Goal: Task Accomplishment & Management: Complete application form

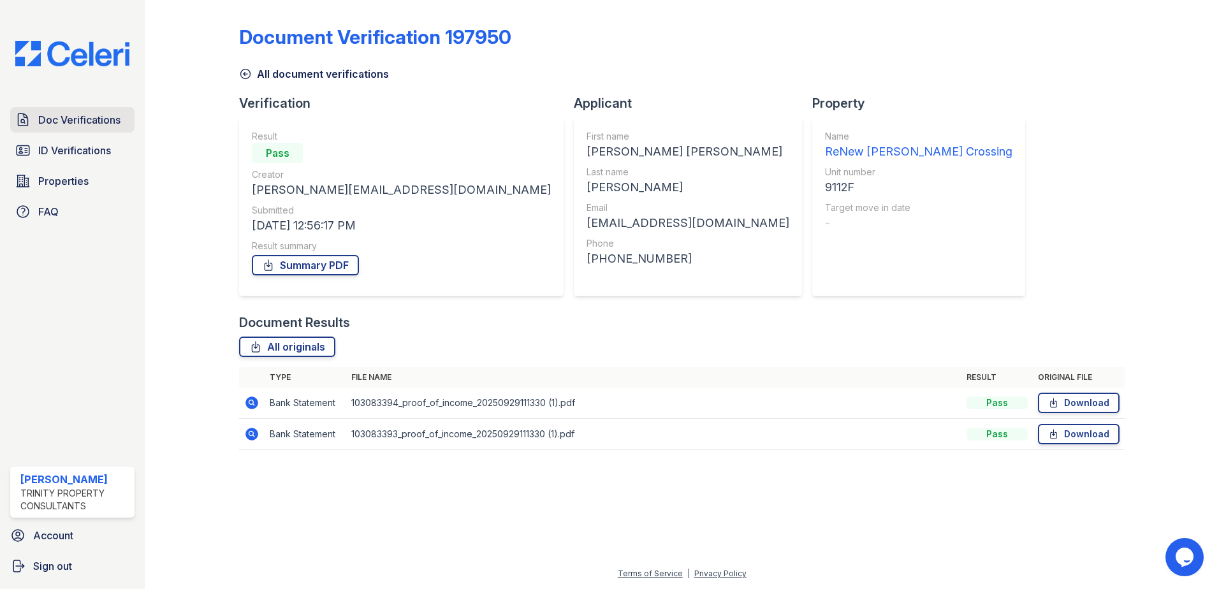
click at [78, 117] on span "Doc Verifications" at bounding box center [79, 119] width 82 height 15
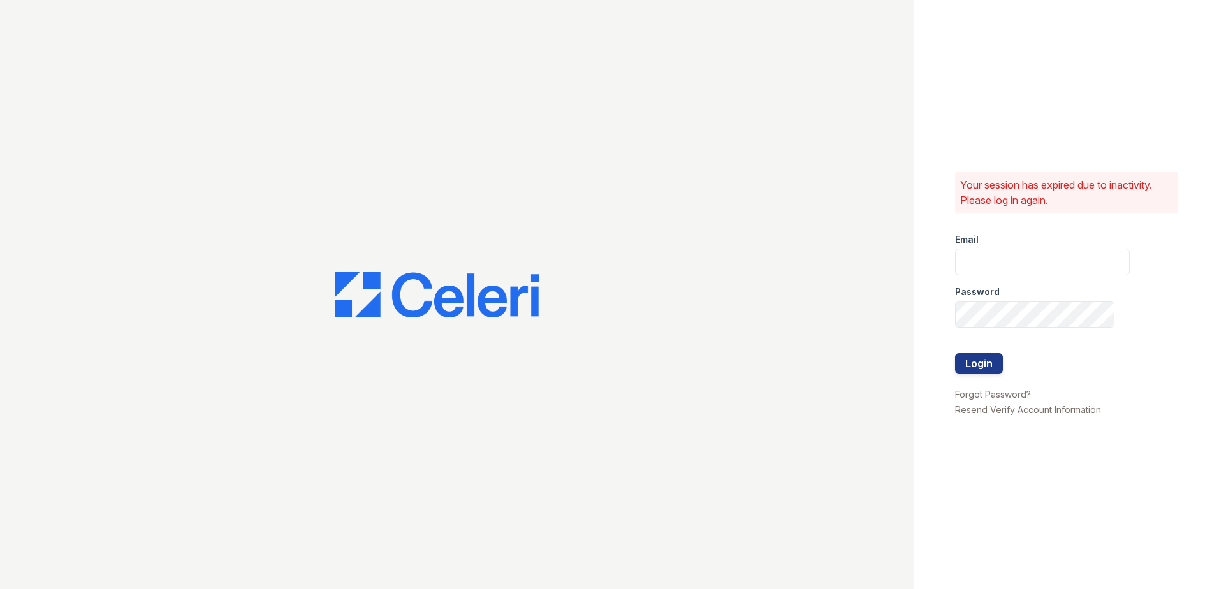
type input "mcarter@trinity-pm.com"
click at [972, 359] on button "Login" at bounding box center [979, 363] width 48 height 20
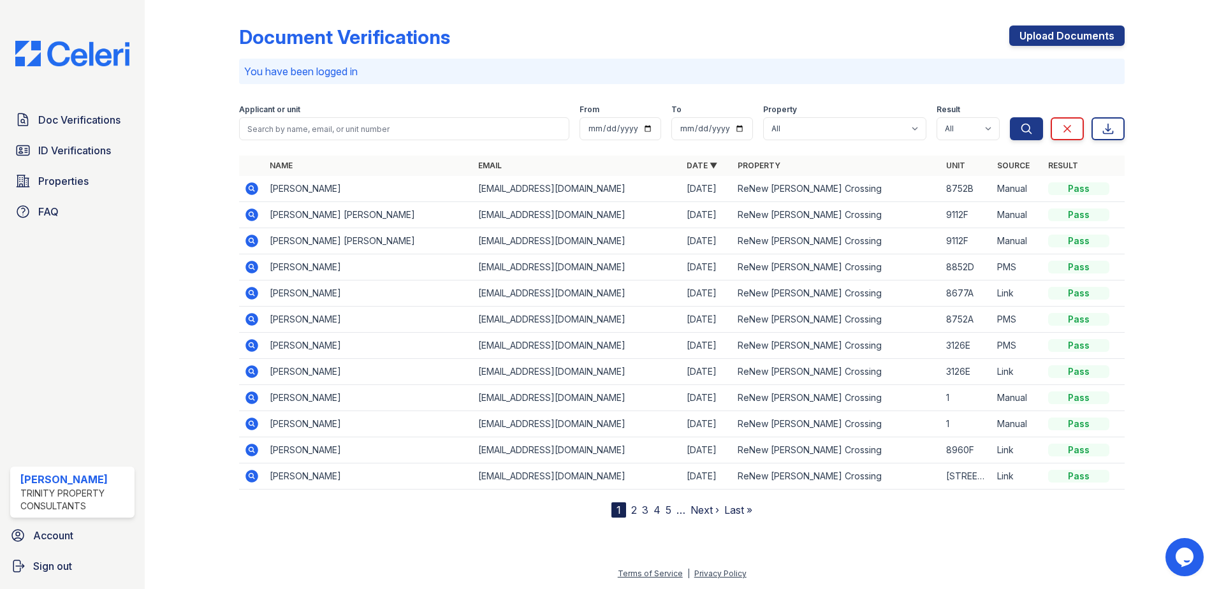
click at [254, 217] on icon at bounding box center [251, 214] width 13 height 13
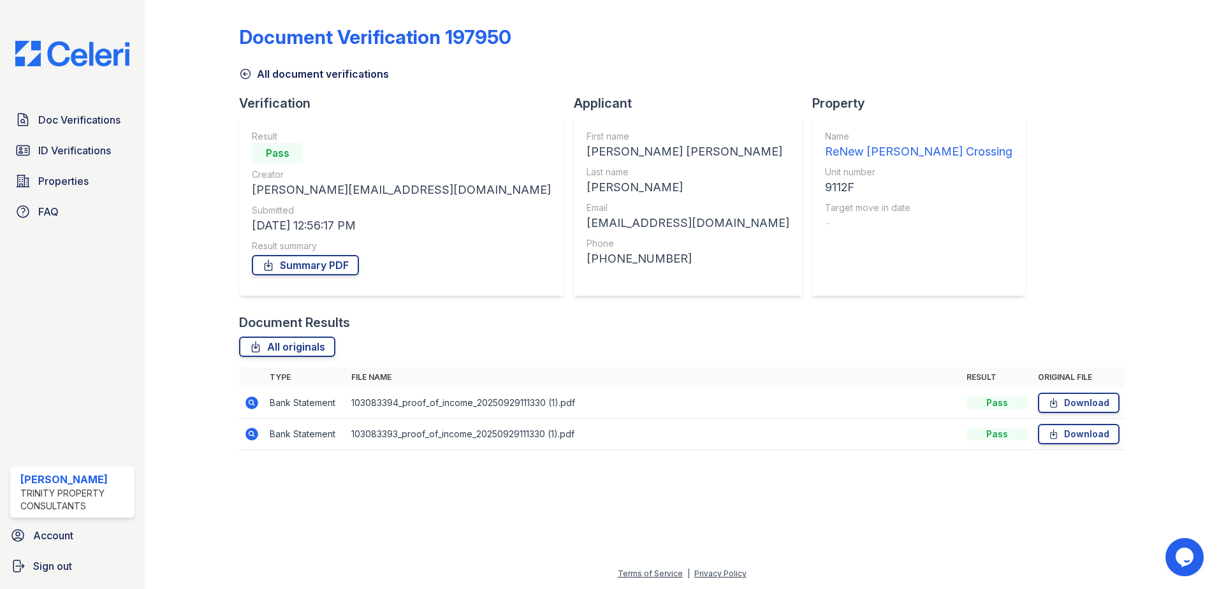
click at [80, 121] on span "Doc Verifications" at bounding box center [79, 119] width 82 height 15
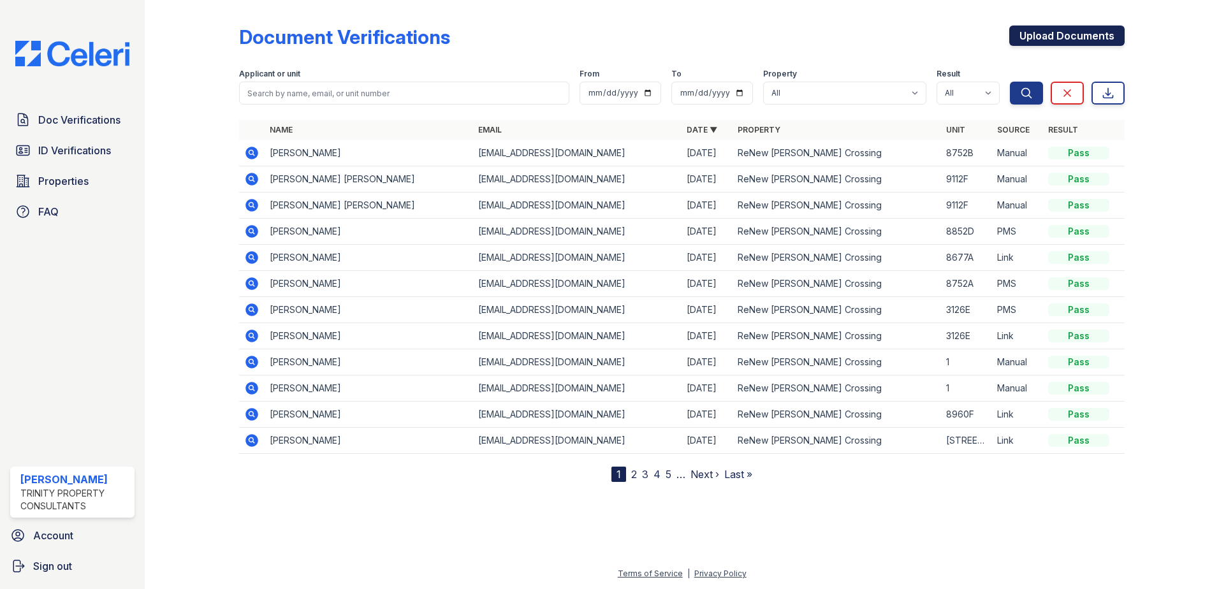
click at [1093, 39] on link "Upload Documents" at bounding box center [1066, 36] width 115 height 20
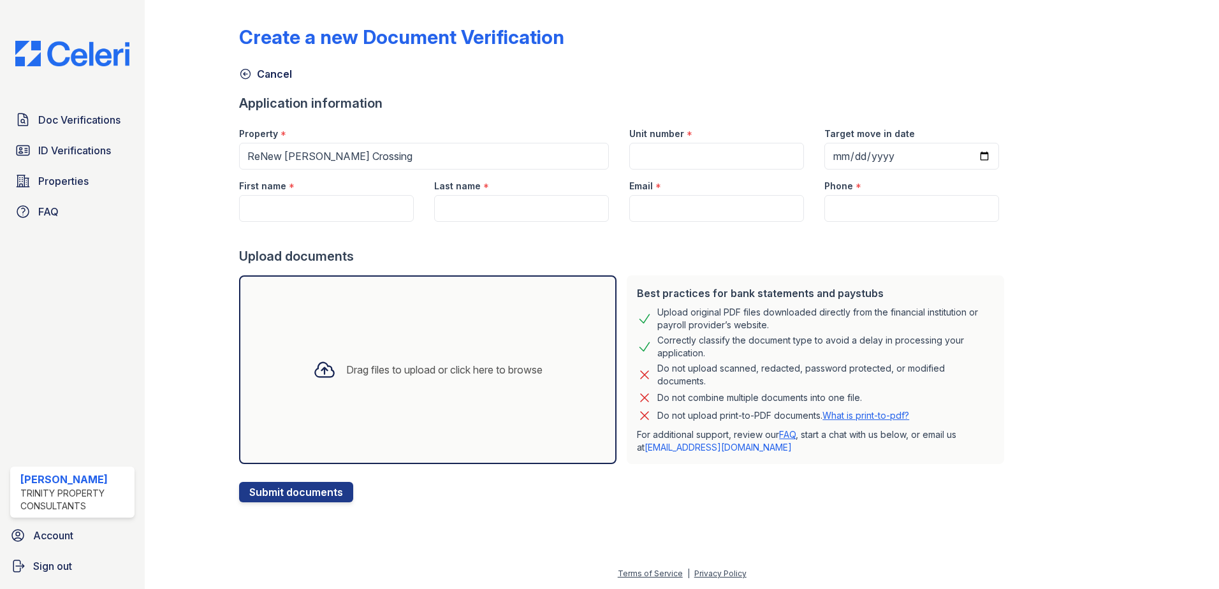
drag, startPoint x: 788, startPoint y: 142, endPoint x: 767, endPoint y: 150, distance: 22.6
click at [786, 143] on div "Unit number *" at bounding box center [716, 143] width 195 height 52
click at [742, 149] on input "Unit number" at bounding box center [716, 156] width 175 height 27
type input "9112F"
type input "ERIKA VANESSA"
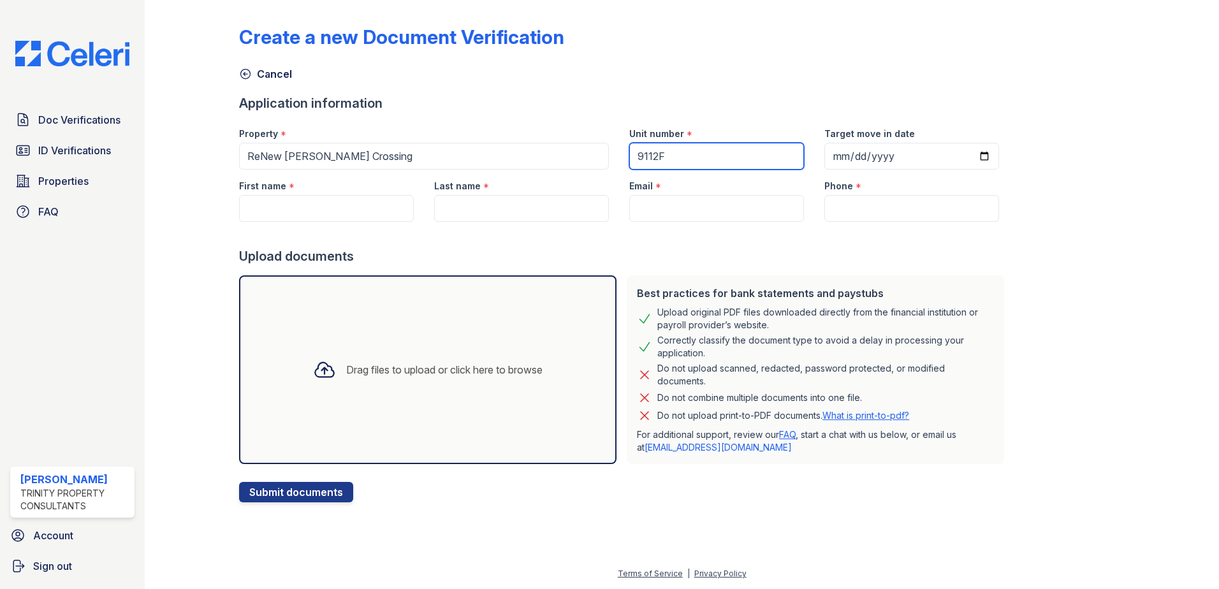
type input "PORTILLO ROMERO"
type input "[EMAIL_ADDRESS][DOMAIN_NAME]"
type input "2403309560"
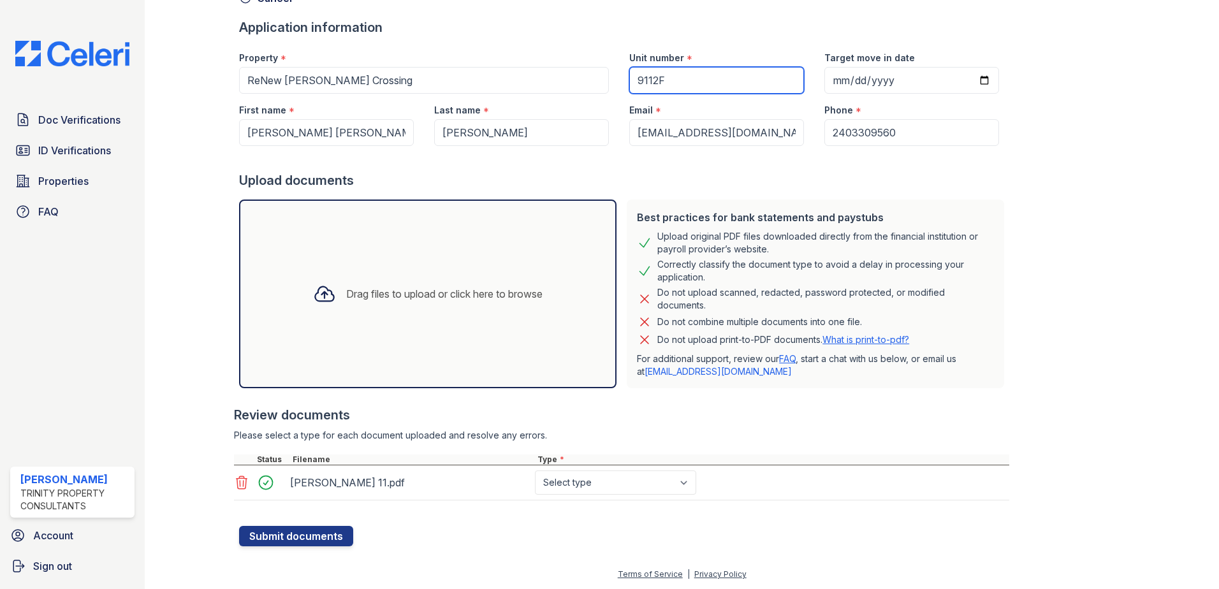
scroll to position [77, 0]
click at [614, 485] on select "Select type Paystub Bank Statement Offer Letter Tax Documents Benefit Award Let…" at bounding box center [615, 482] width 161 height 24
click at [613, 491] on select "Select type Paystub Bank Statement Offer Letter Tax Documents Benefit Award Let…" at bounding box center [615, 482] width 161 height 24
select select "paystub"
click at [535, 470] on select "Select type Paystub Bank Statement Offer Letter Tax Documents Benefit Award Let…" at bounding box center [615, 482] width 161 height 24
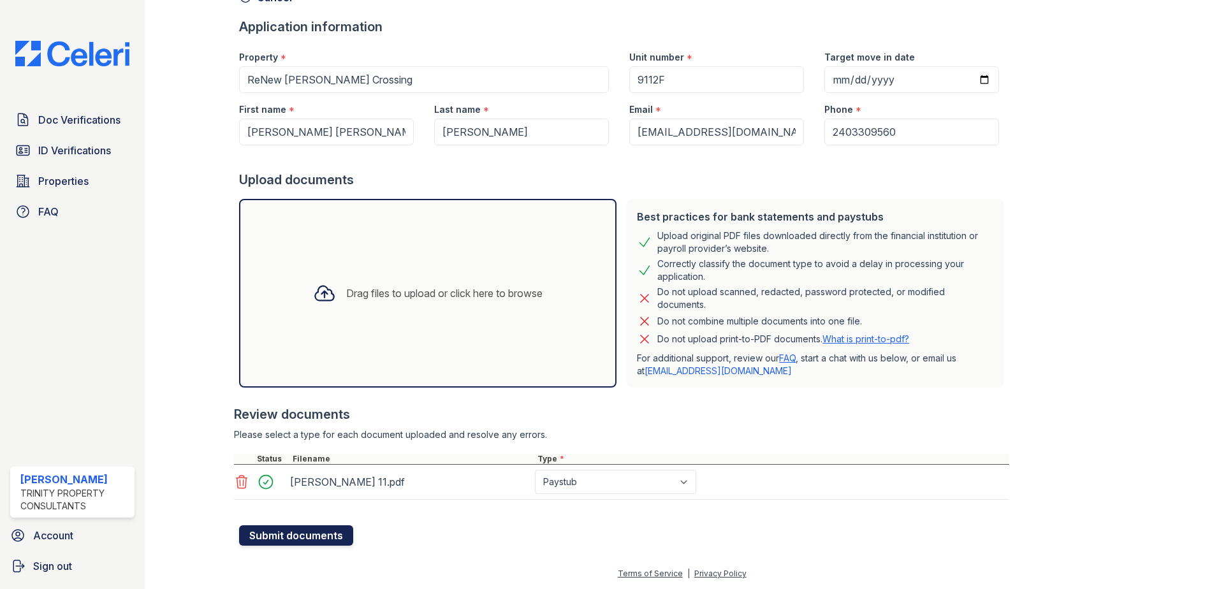
click at [316, 539] on button "Submit documents" at bounding box center [296, 535] width 114 height 20
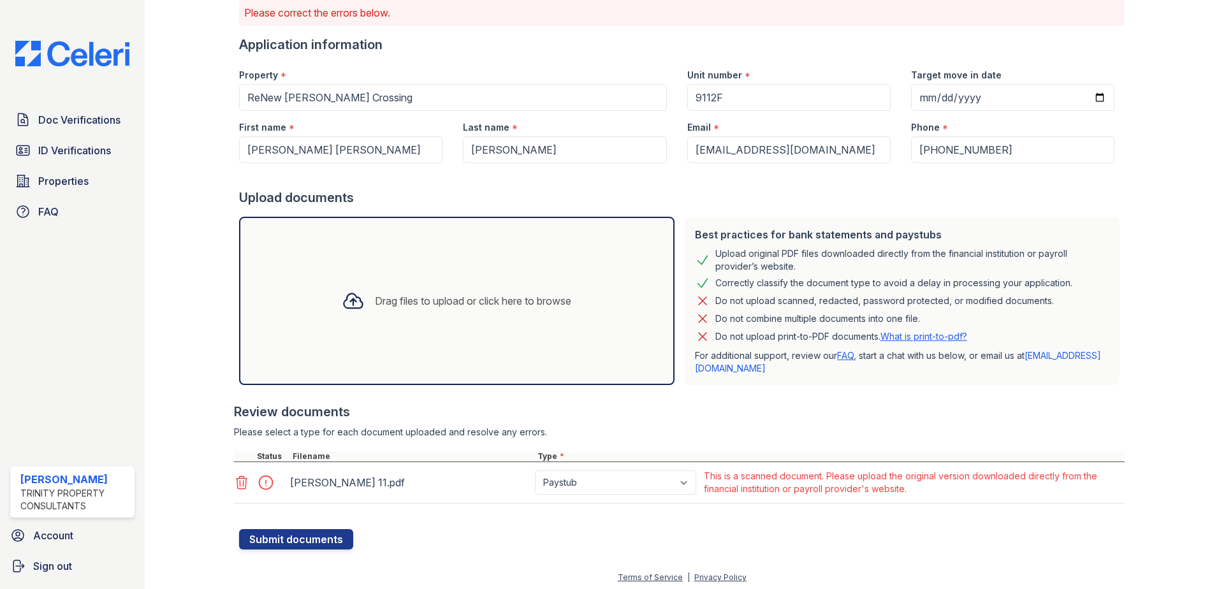
scroll to position [98, 0]
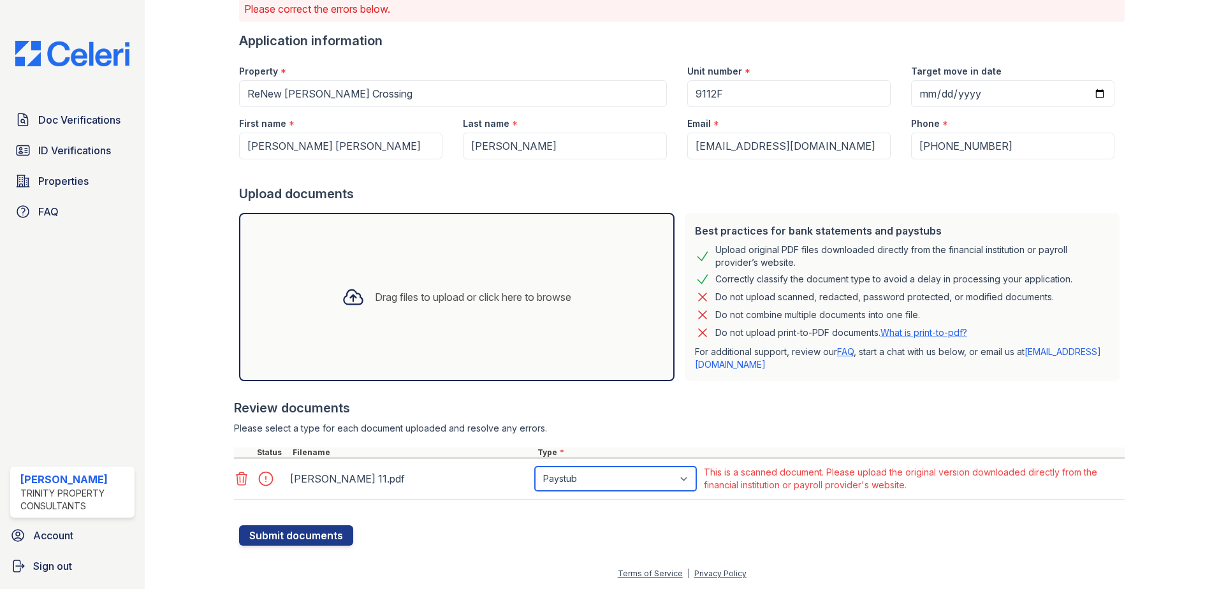
click at [557, 481] on select "Paystub Bank Statement Offer Letter Tax Documents Benefit Award Letter Investme…" at bounding box center [615, 479] width 161 height 24
click at [888, 398] on div at bounding box center [679, 392] width 891 height 13
click at [898, 411] on div "Review documents" at bounding box center [679, 408] width 891 height 18
click at [240, 483] on icon at bounding box center [241, 478] width 15 height 15
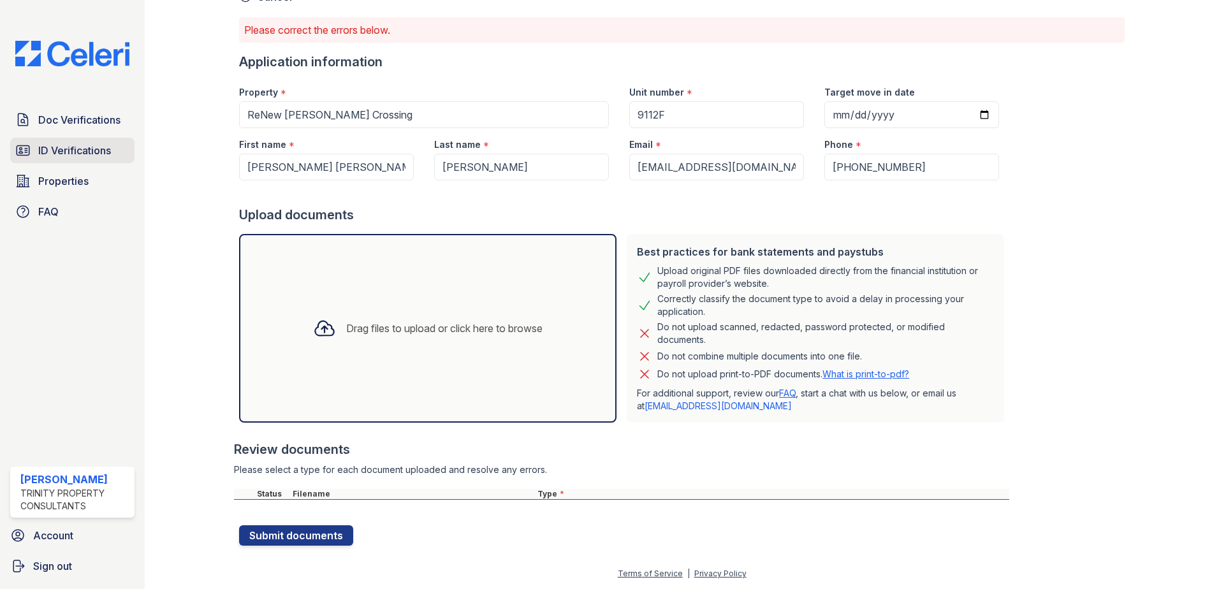
click at [64, 147] on span "ID Verifications" at bounding box center [74, 150] width 73 height 15
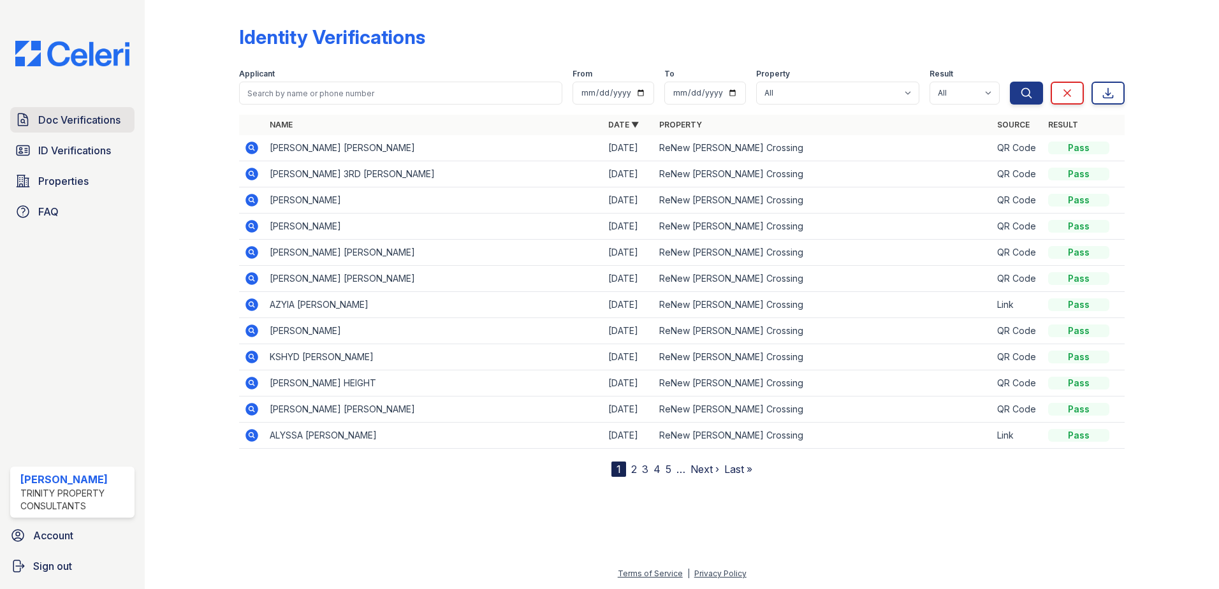
click at [94, 117] on span "Doc Verifications" at bounding box center [79, 119] width 82 height 15
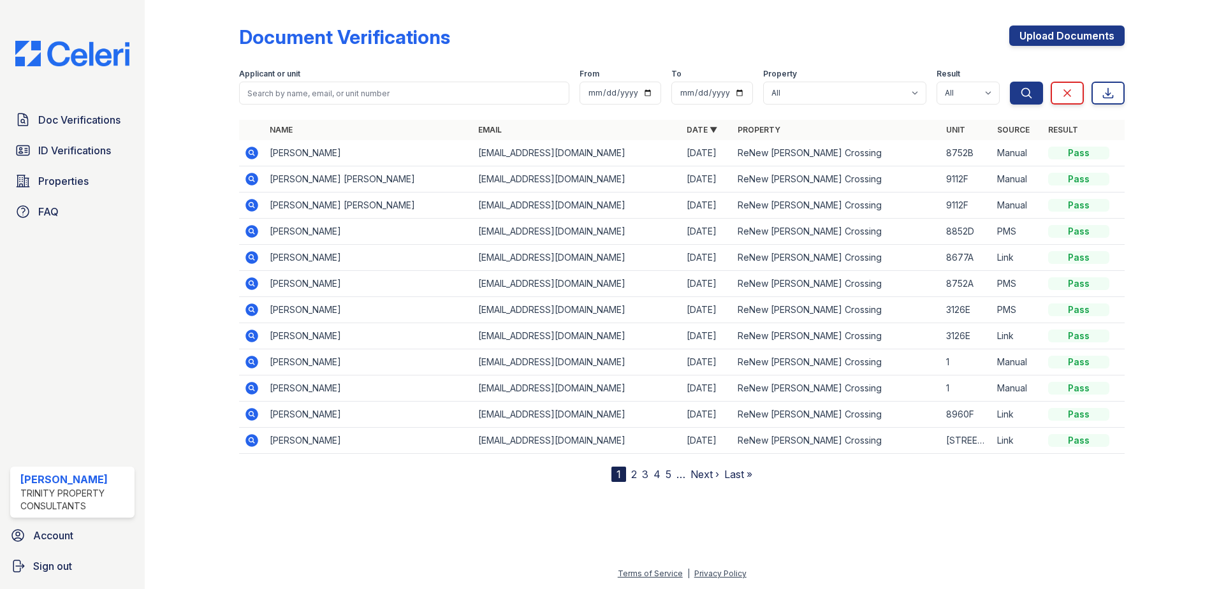
click at [254, 182] on icon at bounding box center [251, 179] width 13 height 13
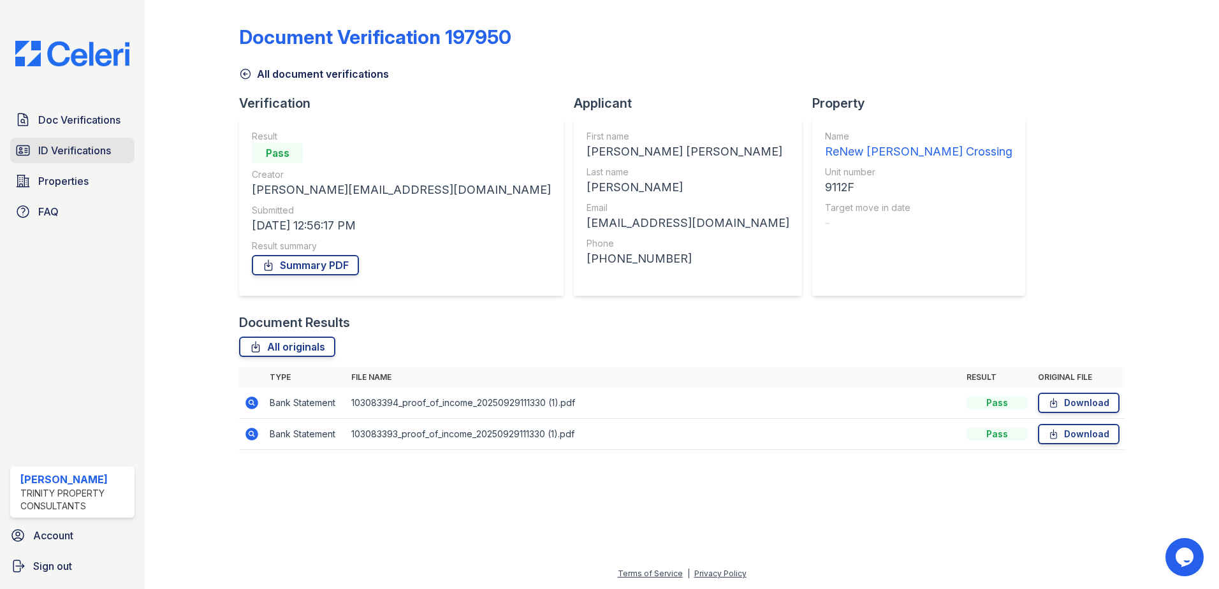
click at [99, 151] on span "ID Verifications" at bounding box center [74, 150] width 73 height 15
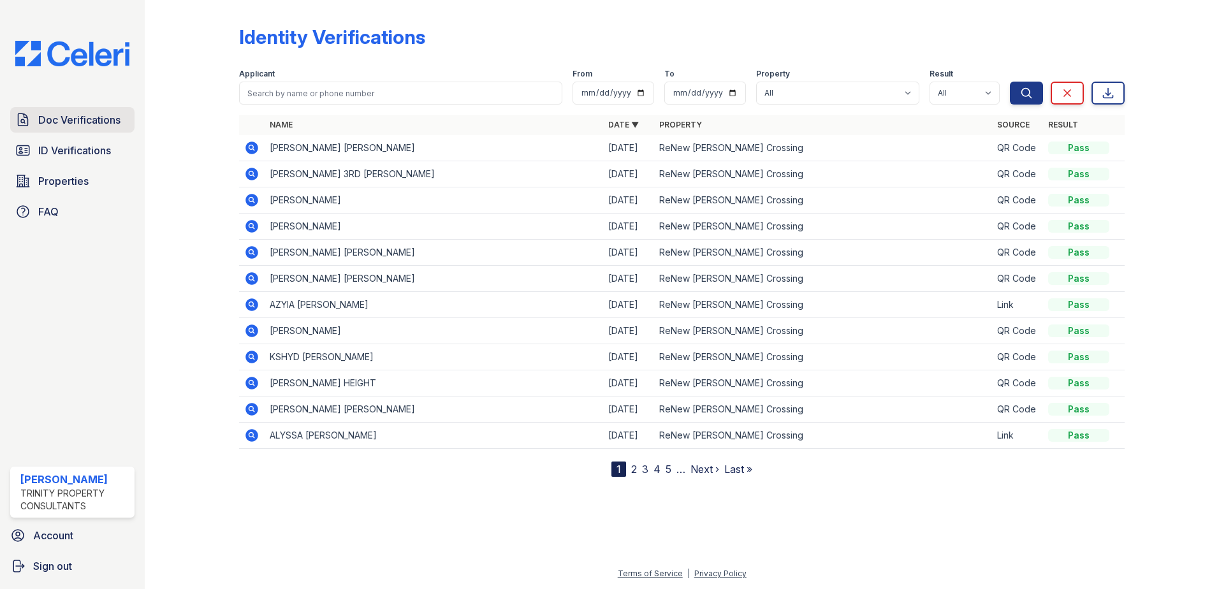
click at [99, 109] on link "Doc Verifications" at bounding box center [72, 120] width 124 height 26
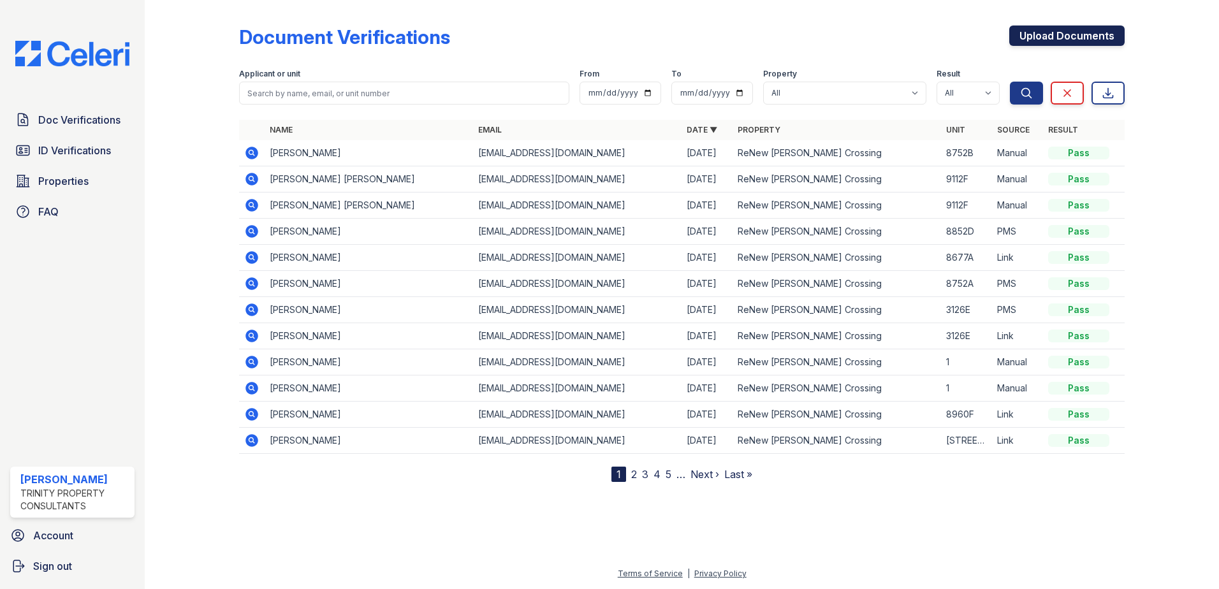
click at [1097, 42] on link "Upload Documents" at bounding box center [1066, 36] width 115 height 20
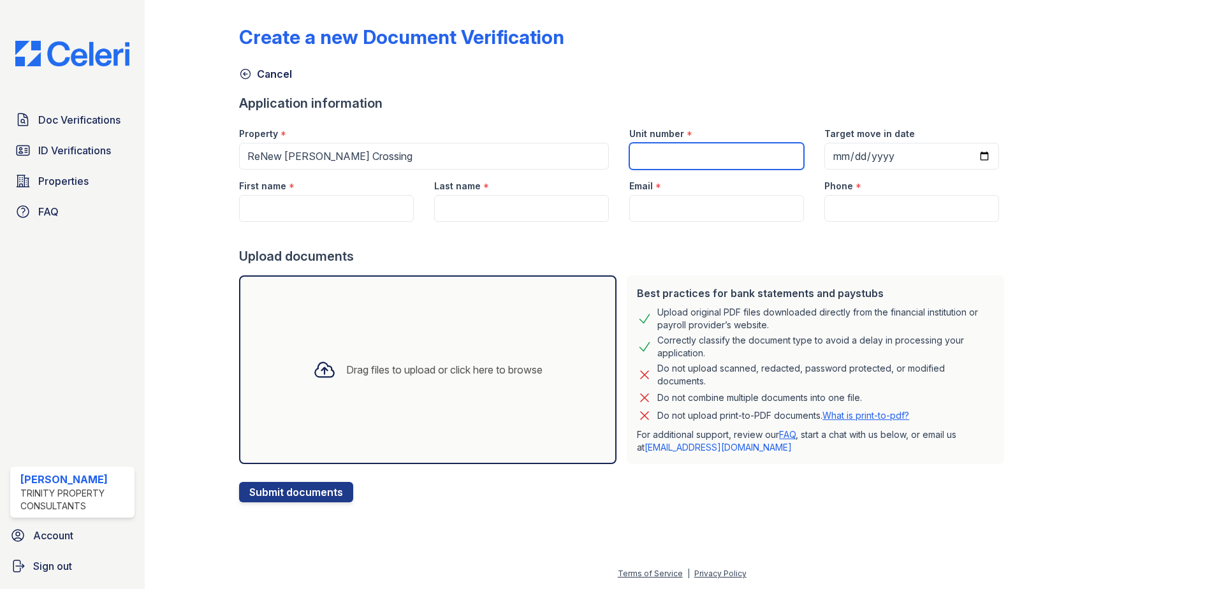
click at [745, 149] on input "Unit number" at bounding box center [716, 156] width 175 height 27
type input "9112F"
type input "[PERSON_NAME] [PERSON_NAME]"
type input "[PERSON_NAME]"
type input "[EMAIL_ADDRESS][DOMAIN_NAME]"
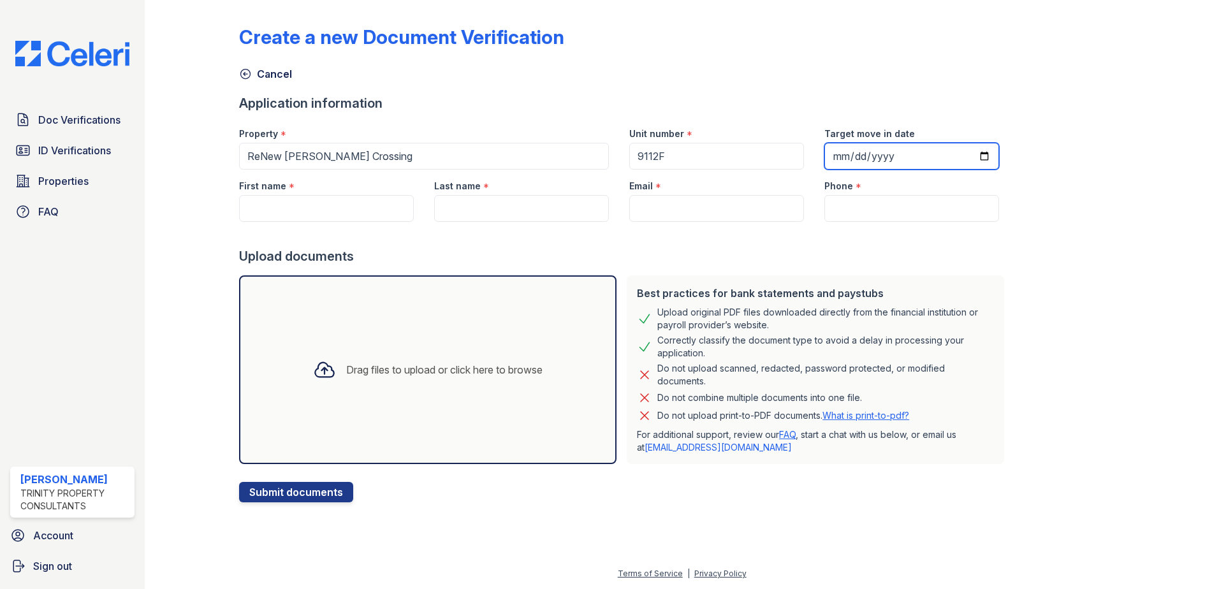
type input "2403309560"
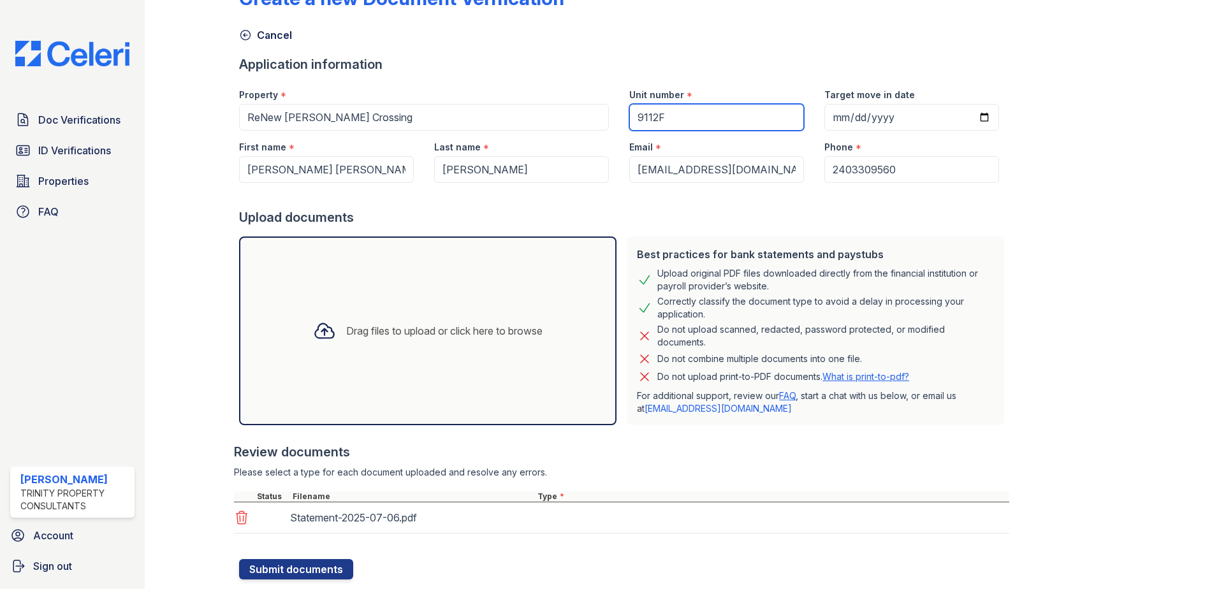
scroll to position [73, 0]
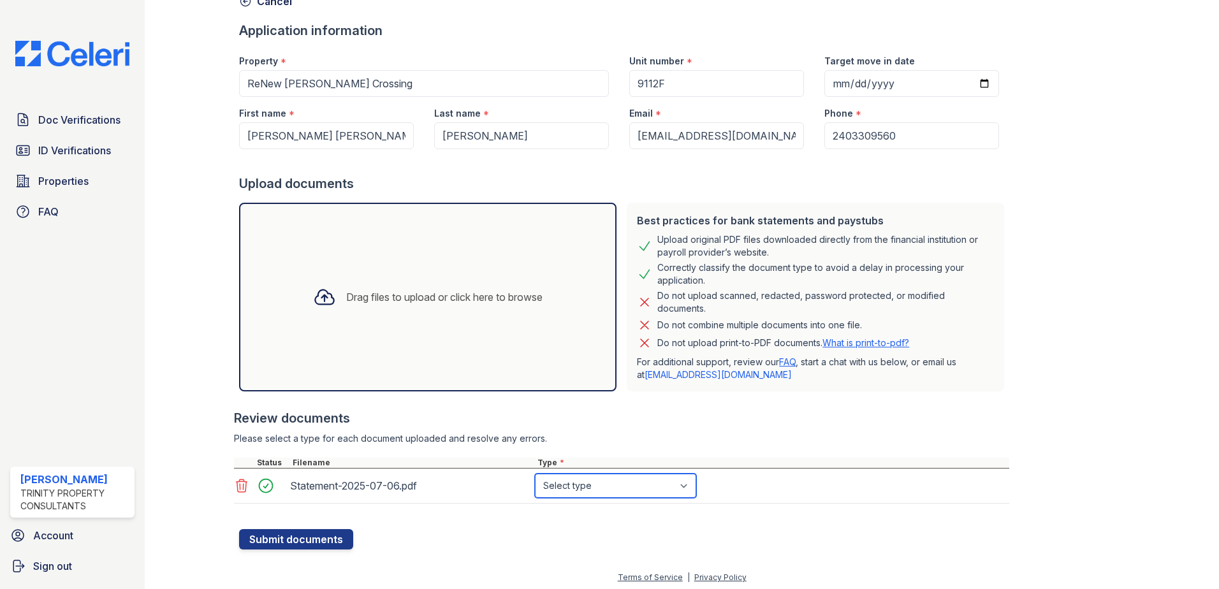
click at [580, 486] on select "Select type Paystub Bank Statement Offer Letter Tax Documents Benefit Award Let…" at bounding box center [615, 486] width 161 height 24
select select "bank_statement"
click at [535, 474] on select "Select type Paystub Bank Statement Offer Letter Tax Documents Benefit Award Let…" at bounding box center [615, 486] width 161 height 24
click at [321, 532] on button "Submit documents" at bounding box center [296, 539] width 114 height 20
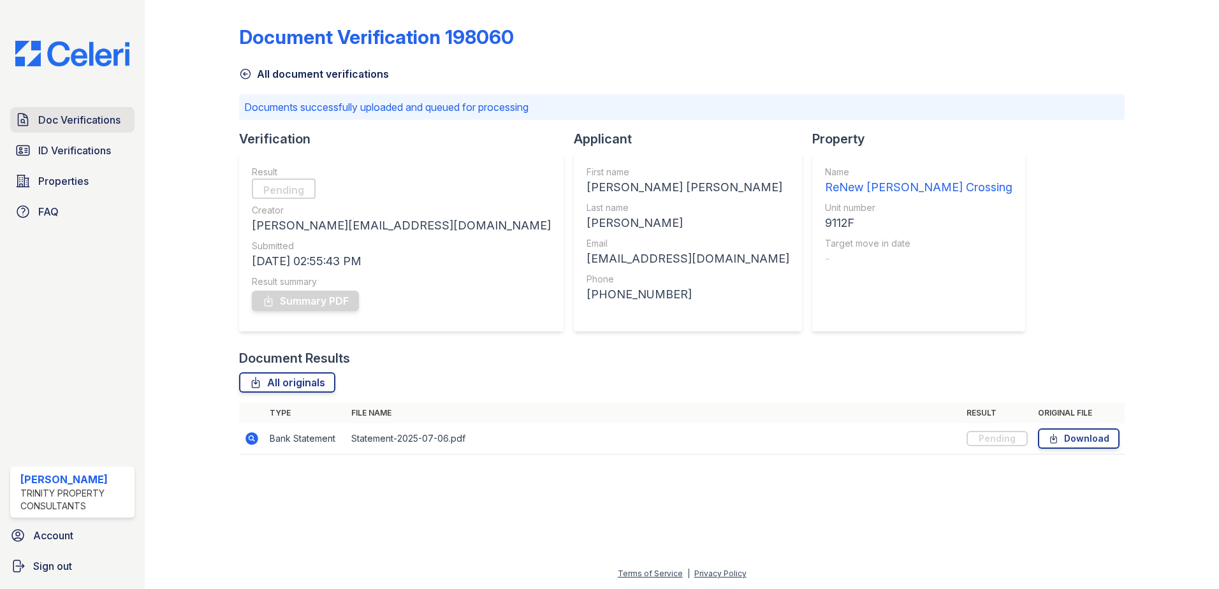
click at [81, 124] on span "Doc Verifications" at bounding box center [79, 119] width 82 height 15
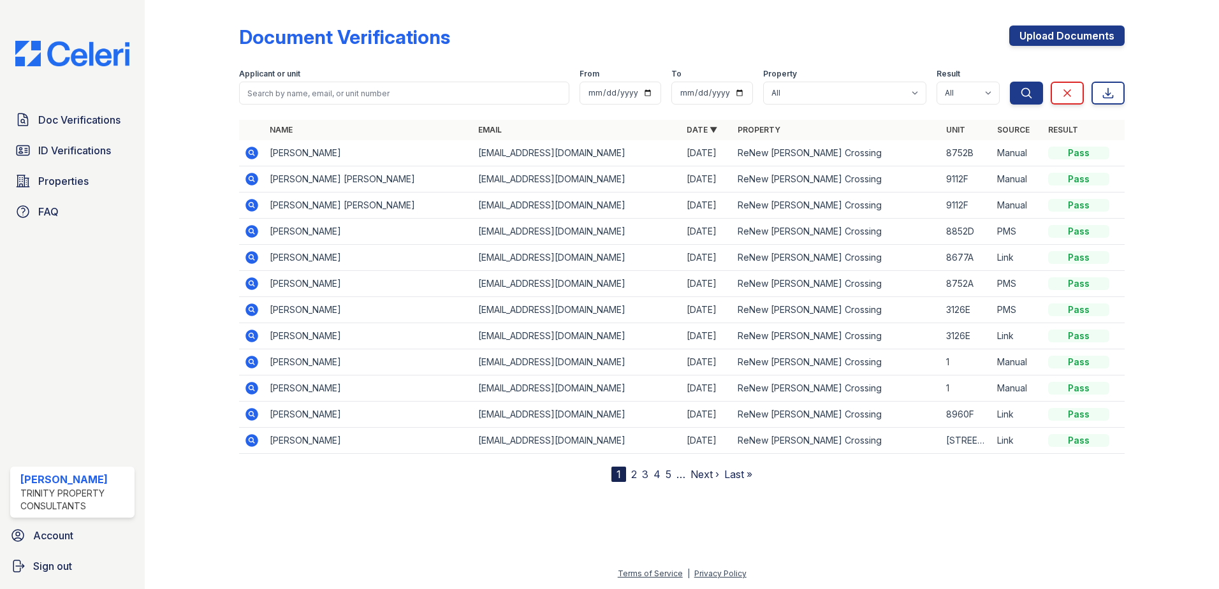
click at [260, 182] on td at bounding box center [252, 179] width 26 height 26
click at [254, 182] on icon at bounding box center [251, 179] width 13 height 13
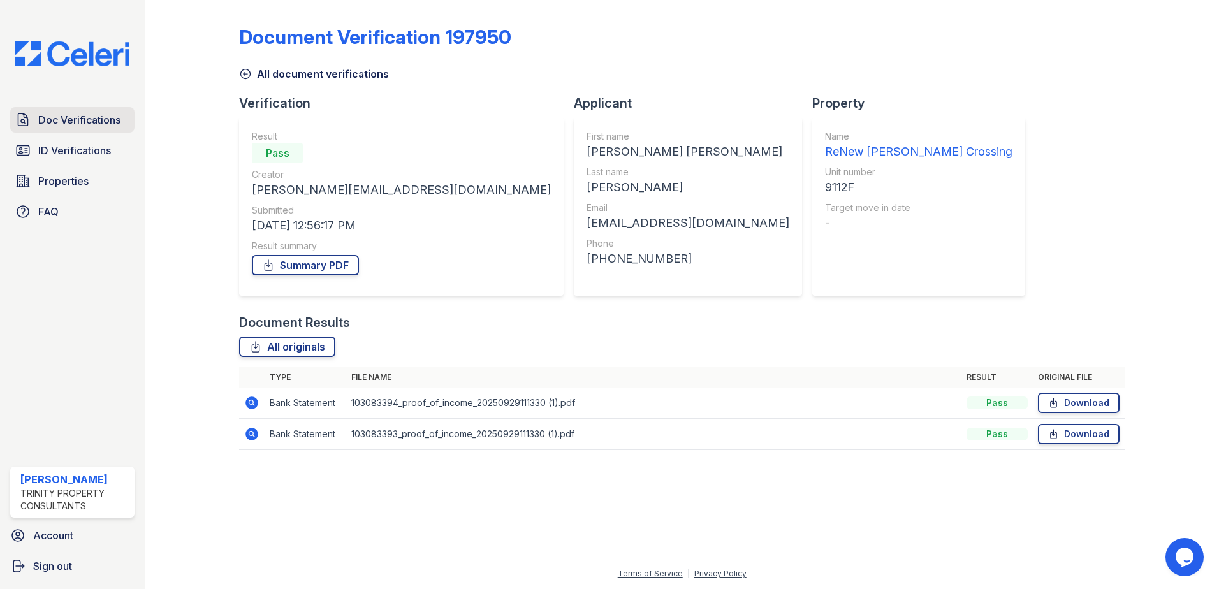
click at [87, 119] on span "Doc Verifications" at bounding box center [79, 119] width 82 height 15
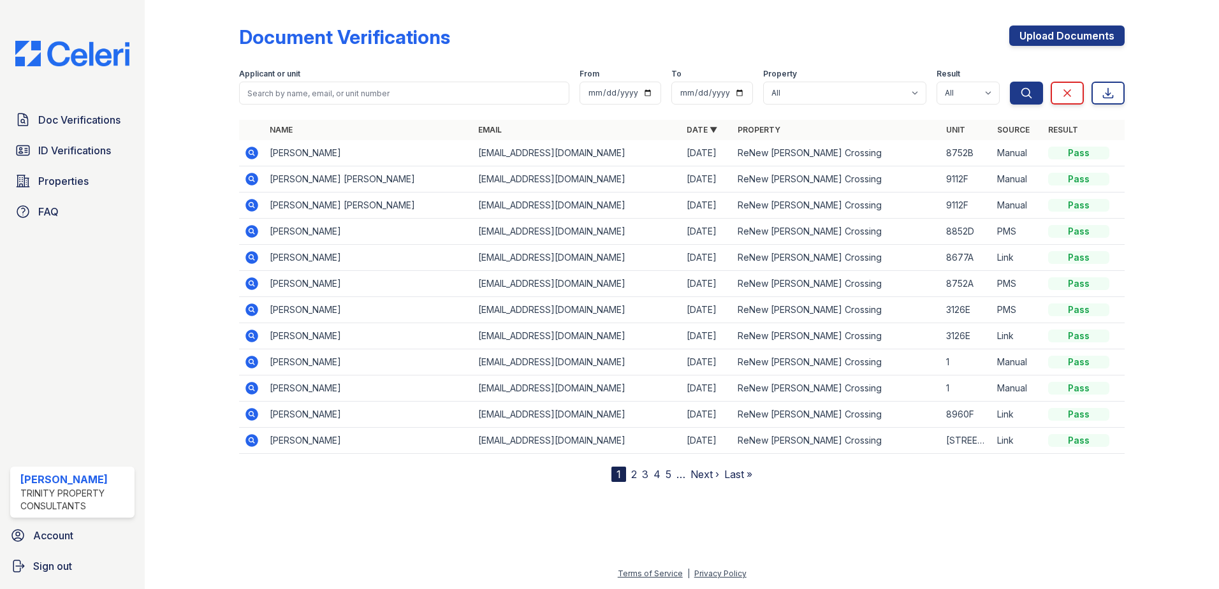
click at [252, 173] on icon at bounding box center [251, 179] width 15 height 15
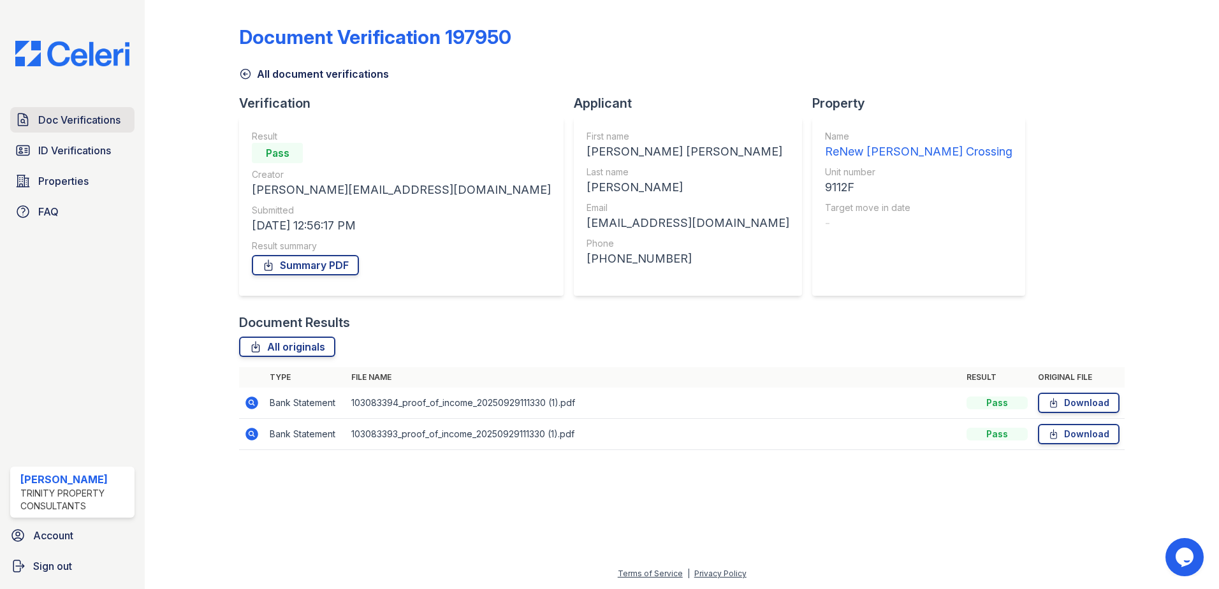
click at [89, 119] on span "Doc Verifications" at bounding box center [79, 119] width 82 height 15
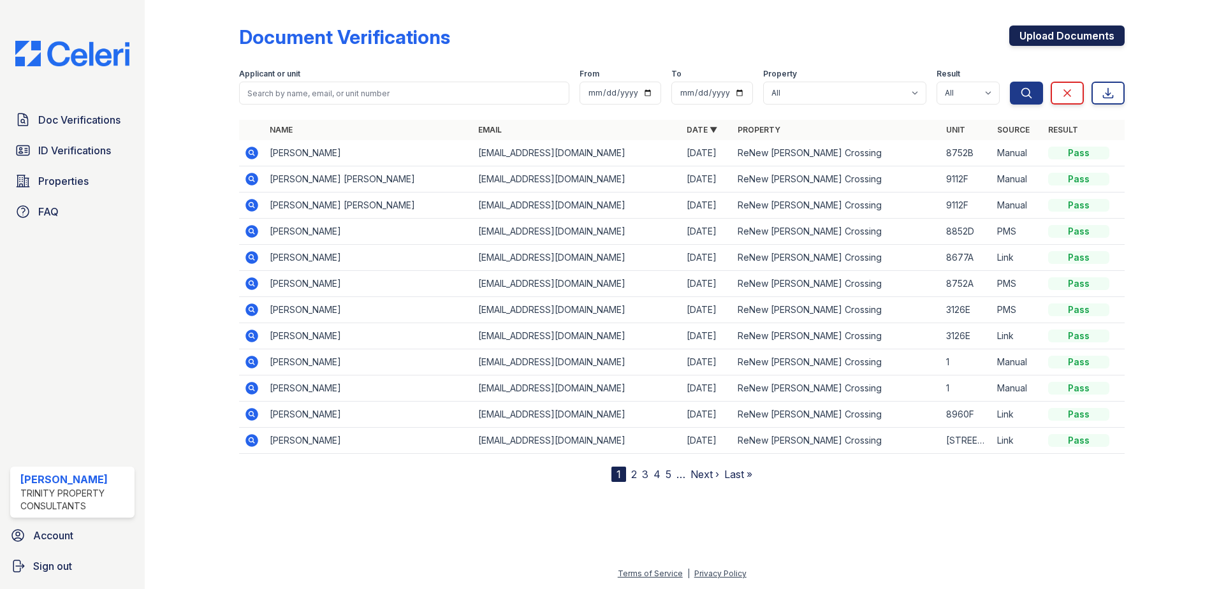
click at [1035, 35] on link "Upload Documents" at bounding box center [1066, 36] width 115 height 20
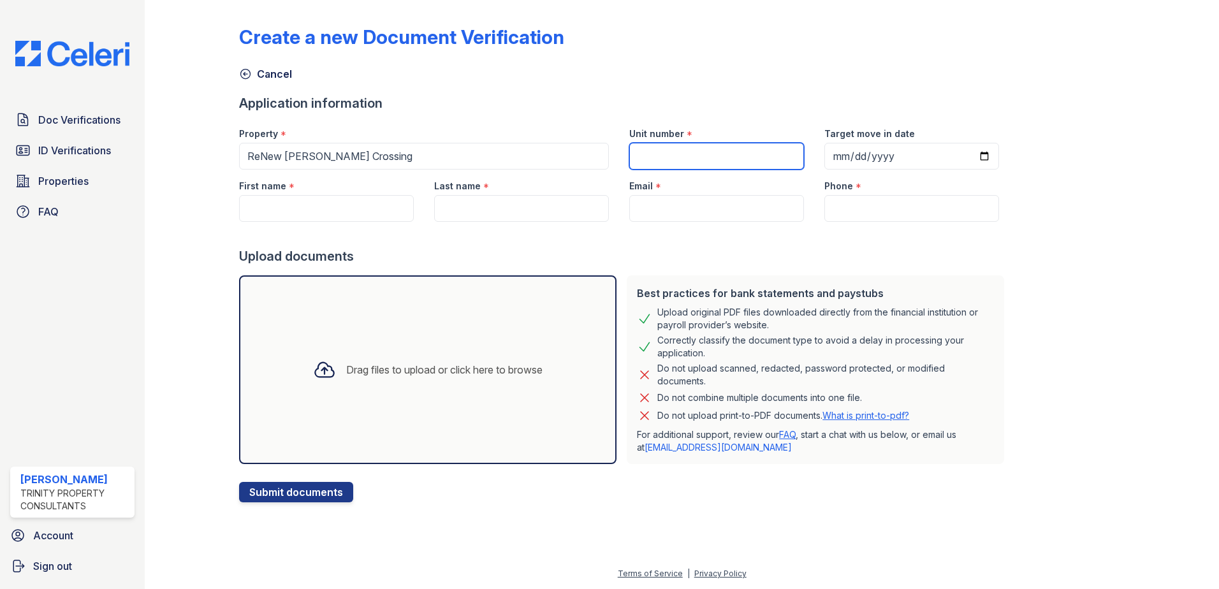
drag, startPoint x: 675, startPoint y: 147, endPoint x: 679, endPoint y: 161, distance: 14.1
click at [675, 151] on input "Unit number" at bounding box center [716, 156] width 175 height 27
type input "9112F"
type input "[PERSON_NAME] [PERSON_NAME]"
type input "[PERSON_NAME]"
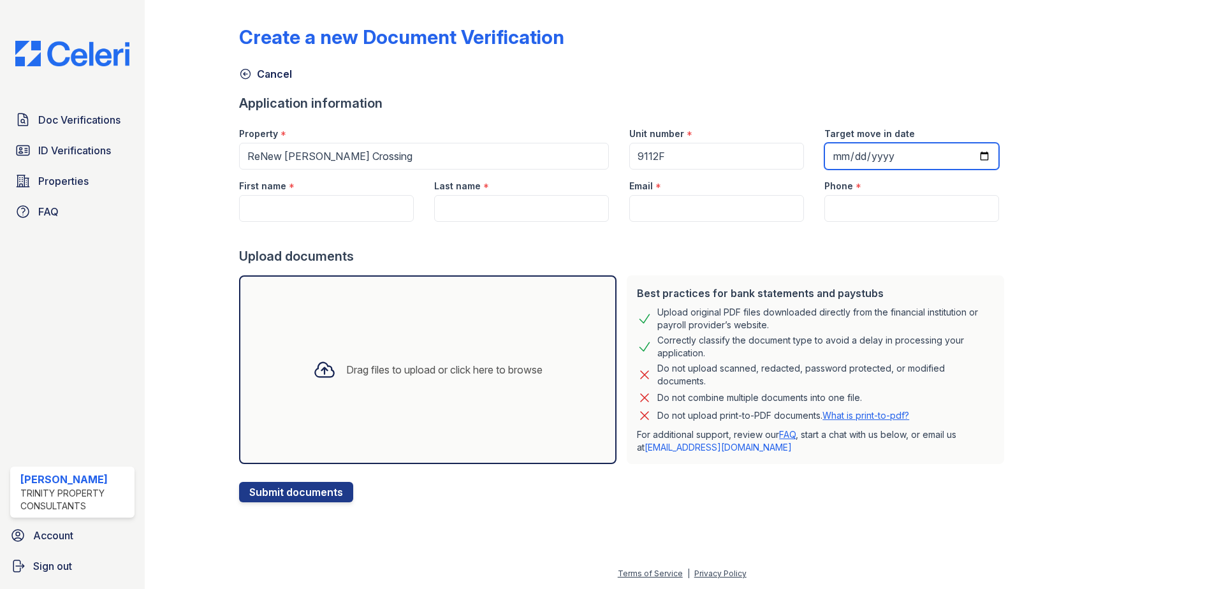
type input "[EMAIL_ADDRESS][DOMAIN_NAME]"
type input "2403309560"
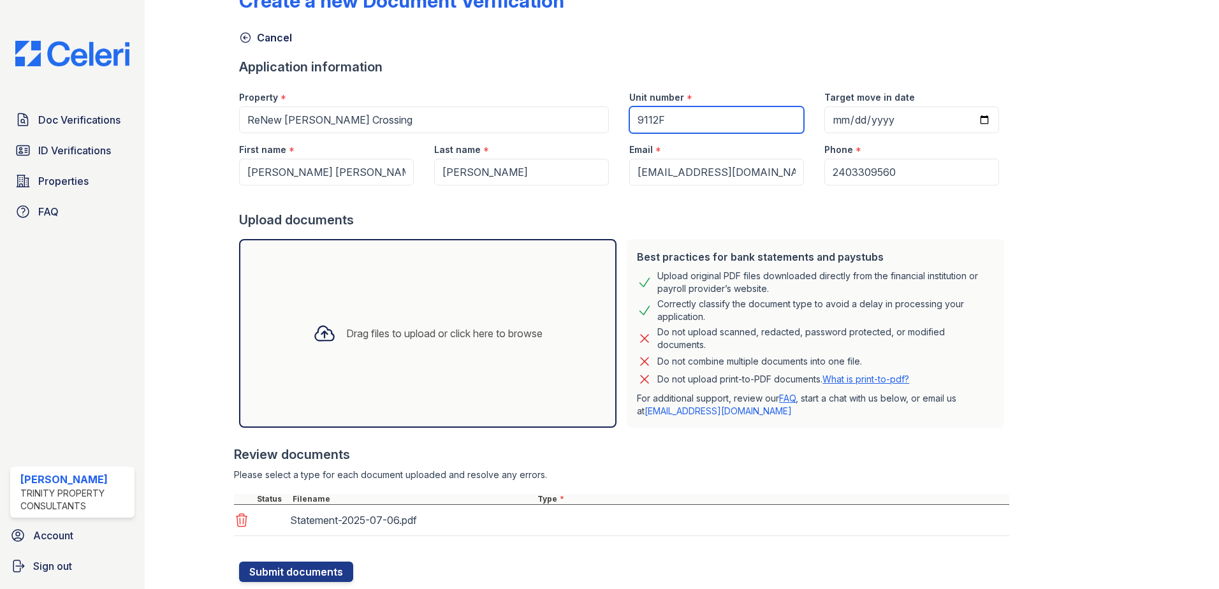
scroll to position [73, 0]
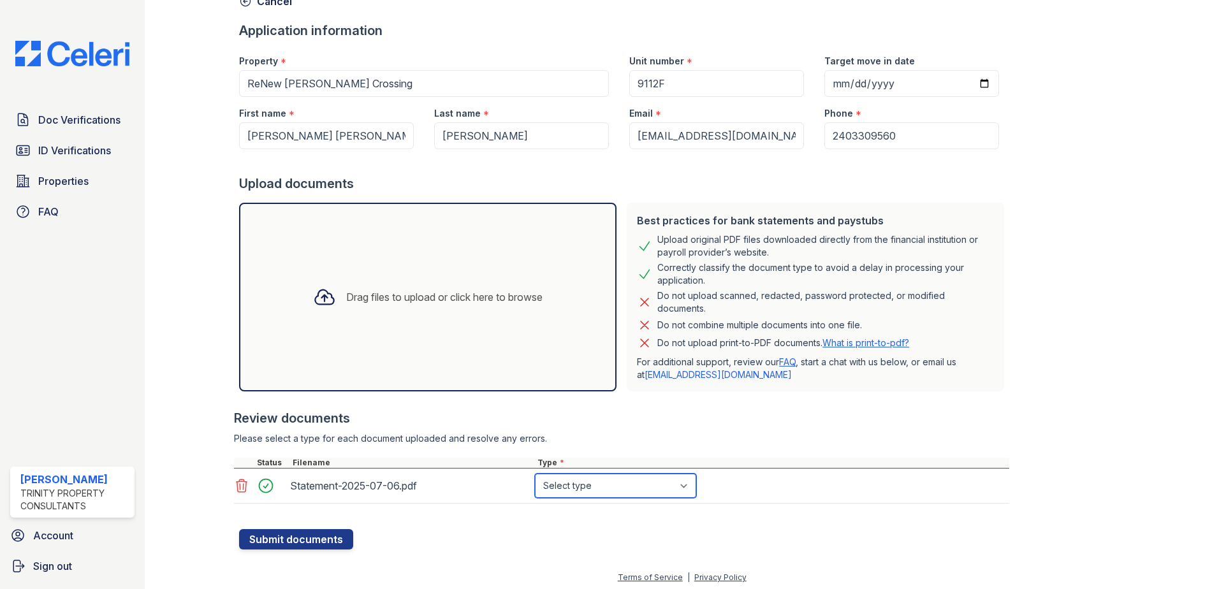
click at [577, 494] on select "Select type Paystub Bank Statement Offer Letter Tax Documents Benefit Award Let…" at bounding box center [615, 486] width 161 height 24
select select "bank_statement"
click at [535, 474] on select "Select type Paystub Bank Statement Offer Letter Tax Documents Benefit Award Let…" at bounding box center [615, 486] width 161 height 24
click at [437, 547] on form "Application information Property * ReNew Howard Crossing Unit number * 9112F Ta…" at bounding box center [624, 286] width 770 height 528
click at [325, 539] on button "Submit documents" at bounding box center [296, 539] width 114 height 20
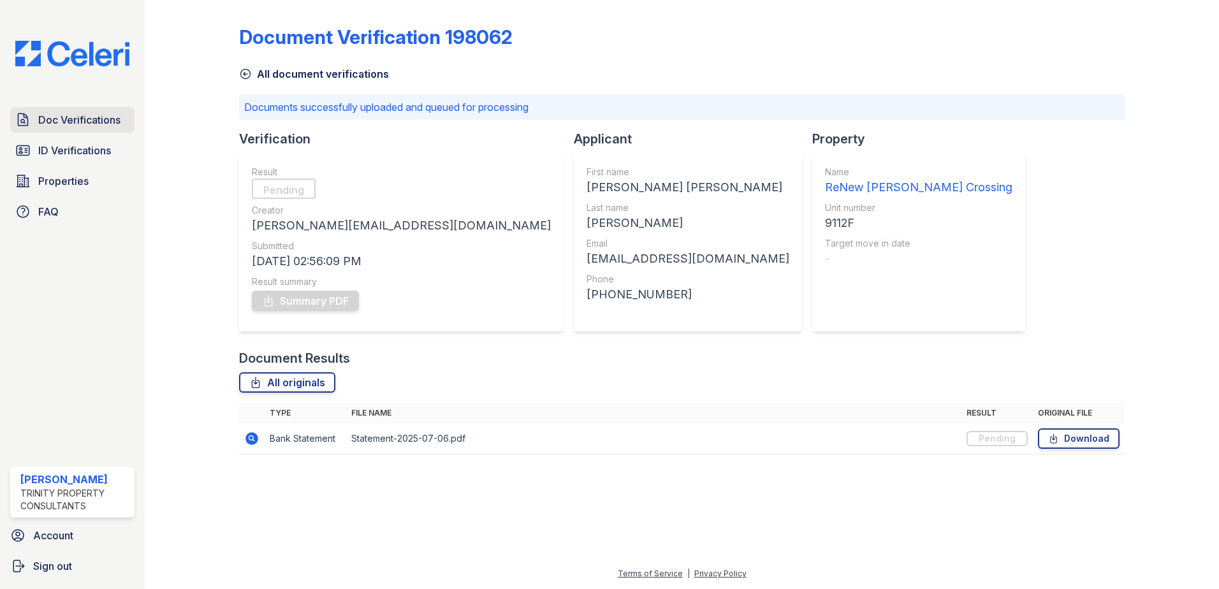
click at [84, 123] on span "Doc Verifications" at bounding box center [79, 119] width 82 height 15
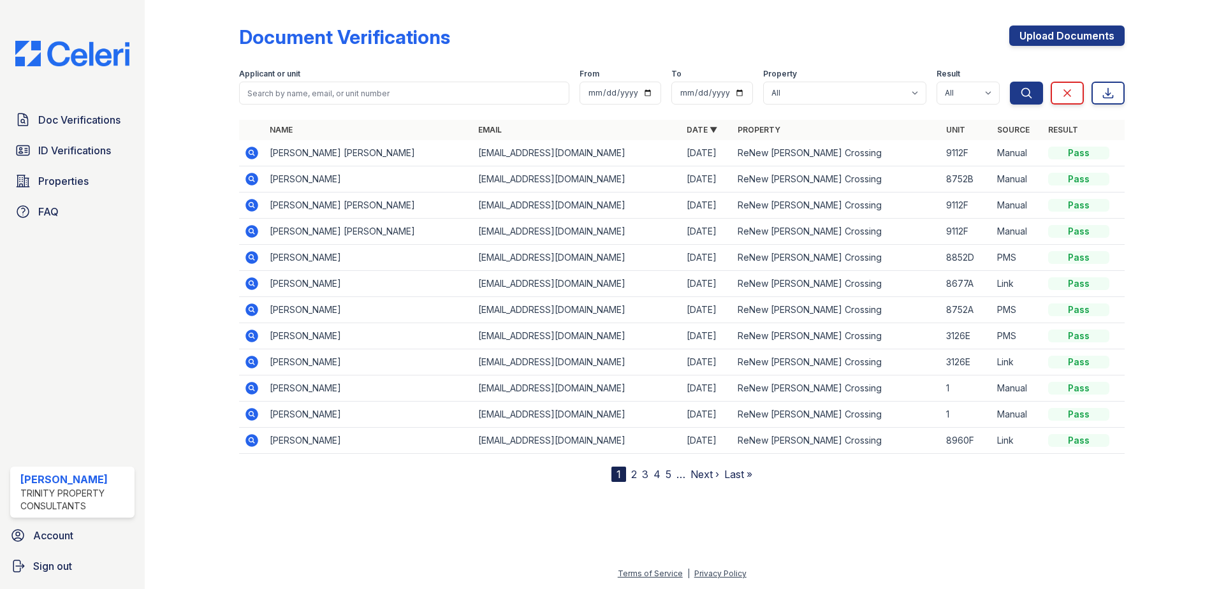
click at [256, 206] on icon at bounding box center [251, 205] width 13 height 13
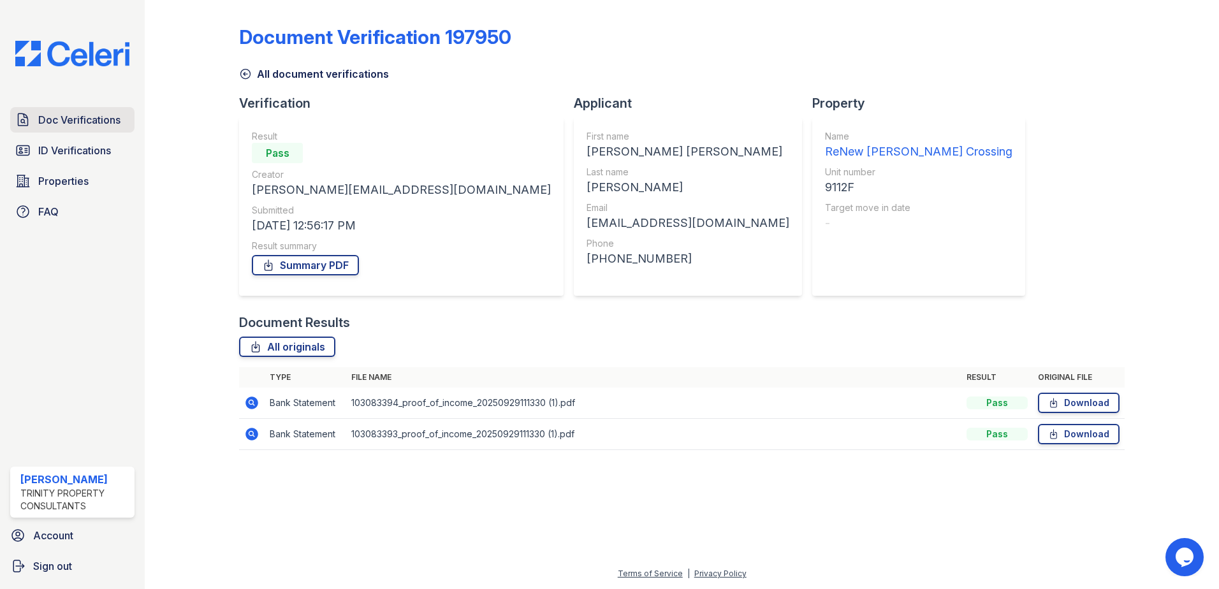
click at [84, 120] on span "Doc Verifications" at bounding box center [79, 119] width 82 height 15
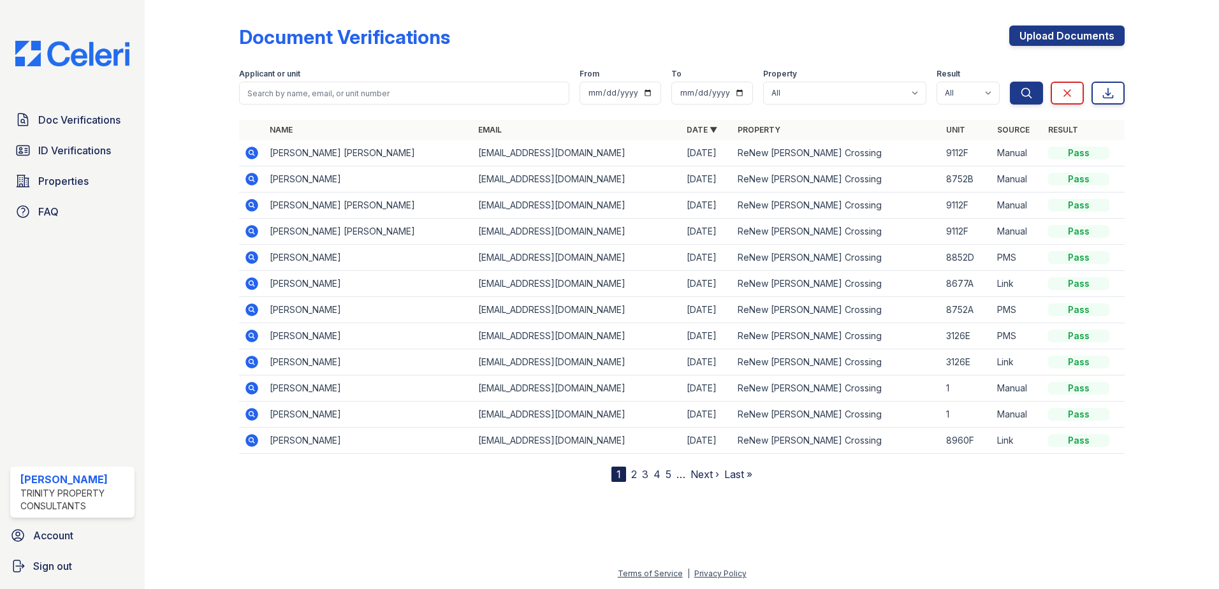
click at [244, 148] on icon at bounding box center [251, 152] width 15 height 15
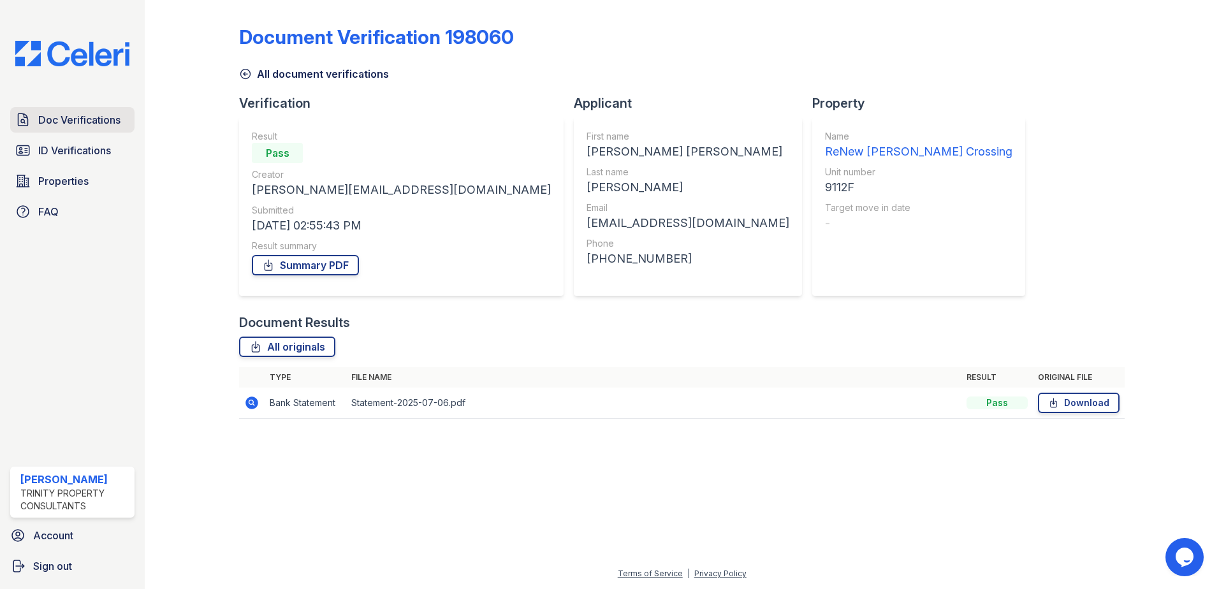
click at [99, 122] on span "Doc Verifications" at bounding box center [79, 119] width 82 height 15
